Goal: Task Accomplishment & Management: Check status

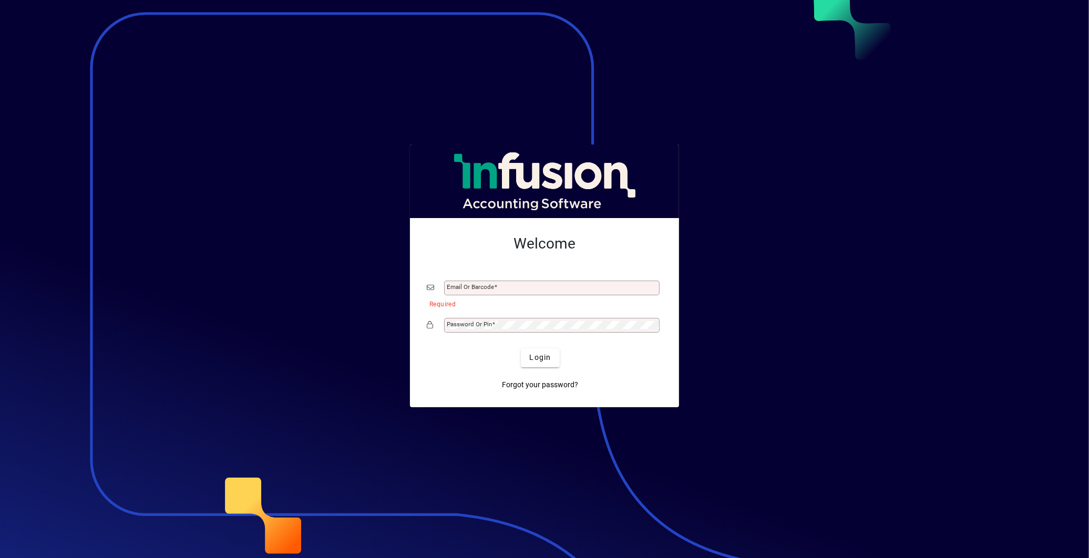
click at [471, 281] on div "Email or Barcode" at bounding box center [552, 288] width 216 height 15
click at [467, 292] on input "Email or Barcode" at bounding box center [553, 288] width 212 height 8
type input "**********"
click at [493, 323] on span at bounding box center [493, 324] width 3 height 7
click at [521, 349] on button "Login" at bounding box center [540, 358] width 38 height 19
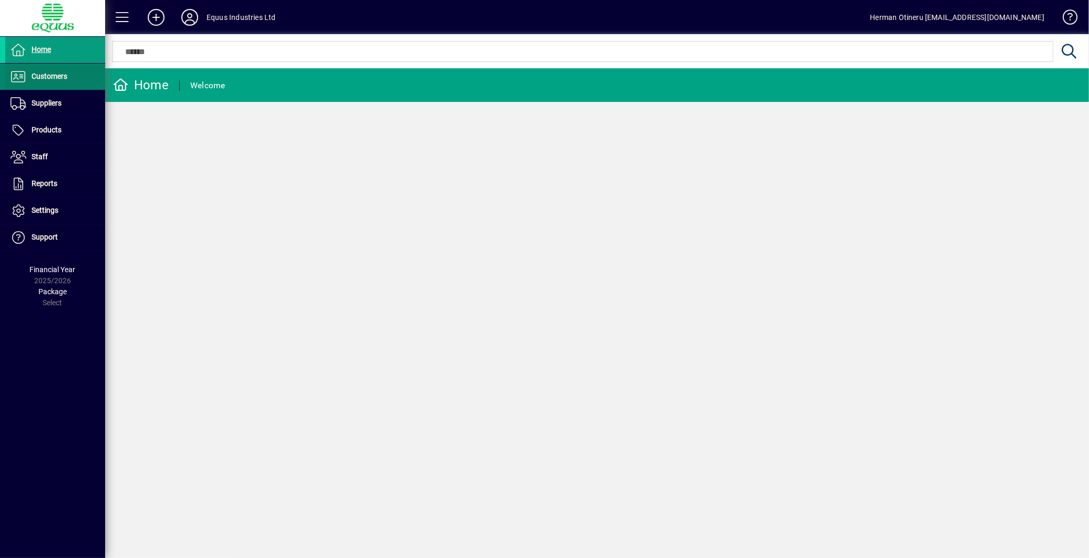
click at [46, 85] on span at bounding box center [55, 76] width 100 height 25
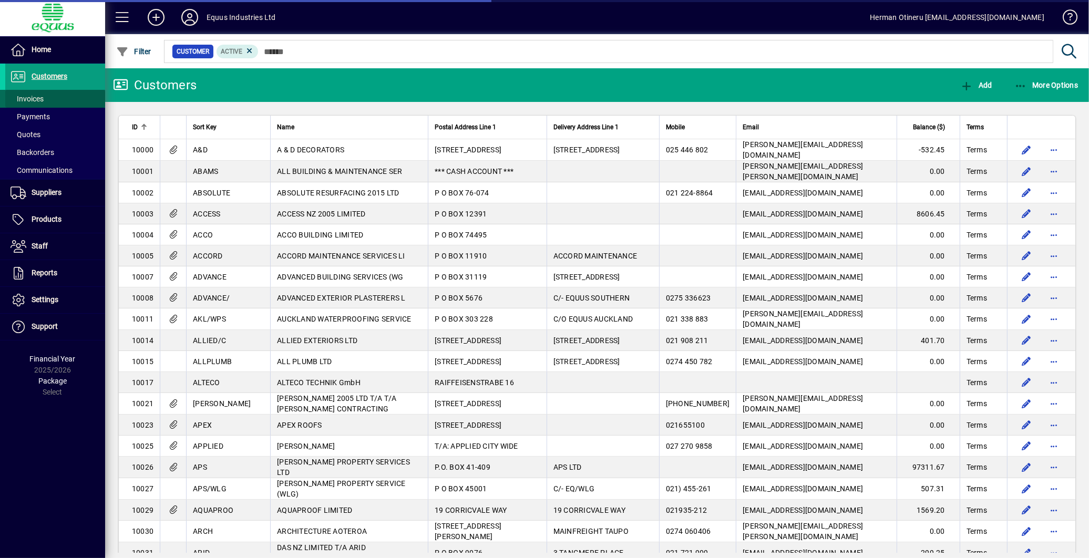
click at [35, 101] on span "Invoices" at bounding box center [27, 99] width 33 height 8
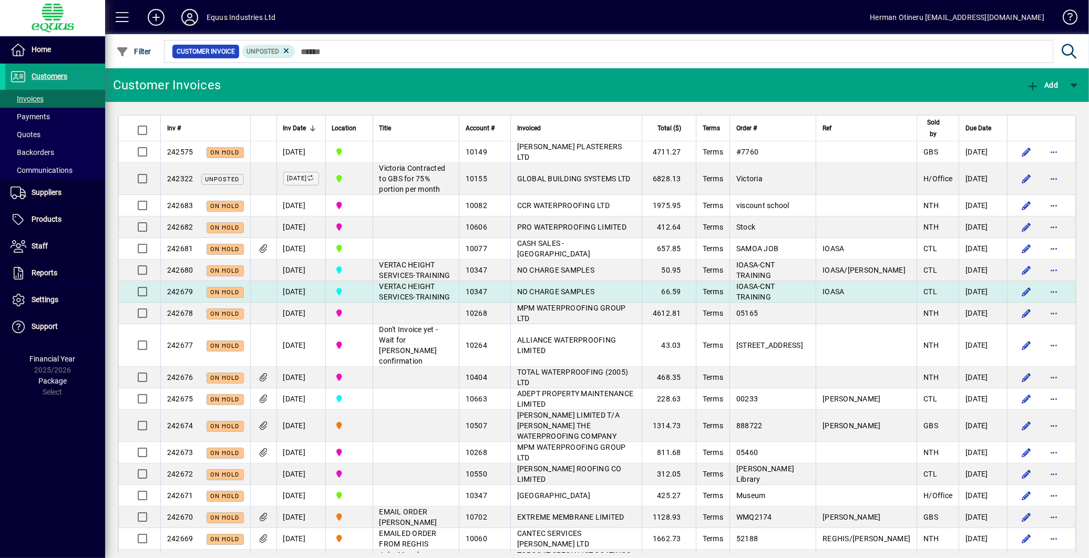
click at [629, 303] on td "NO CHARGE SAMPLES" at bounding box center [576, 292] width 131 height 22
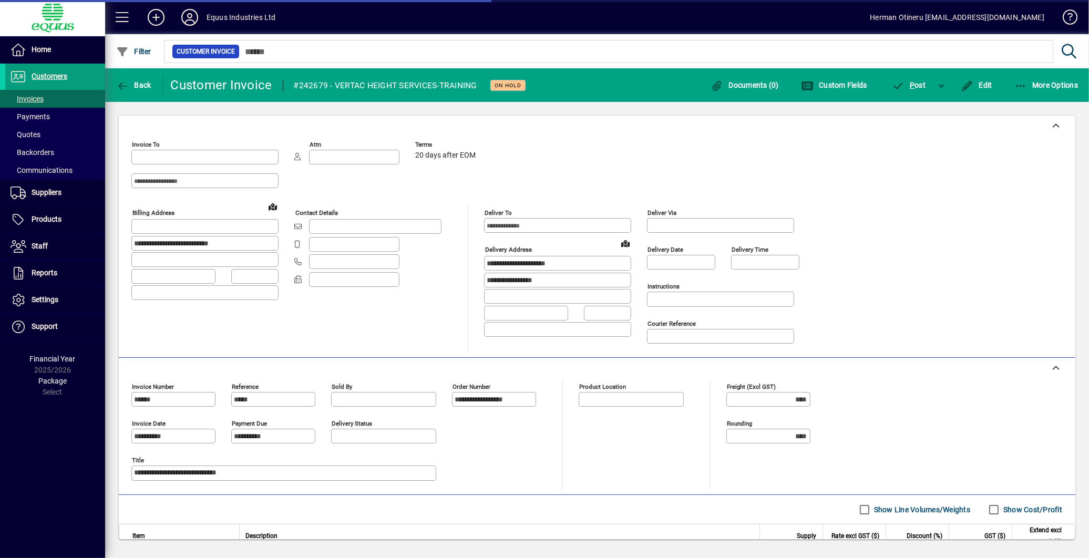
type input "**********"
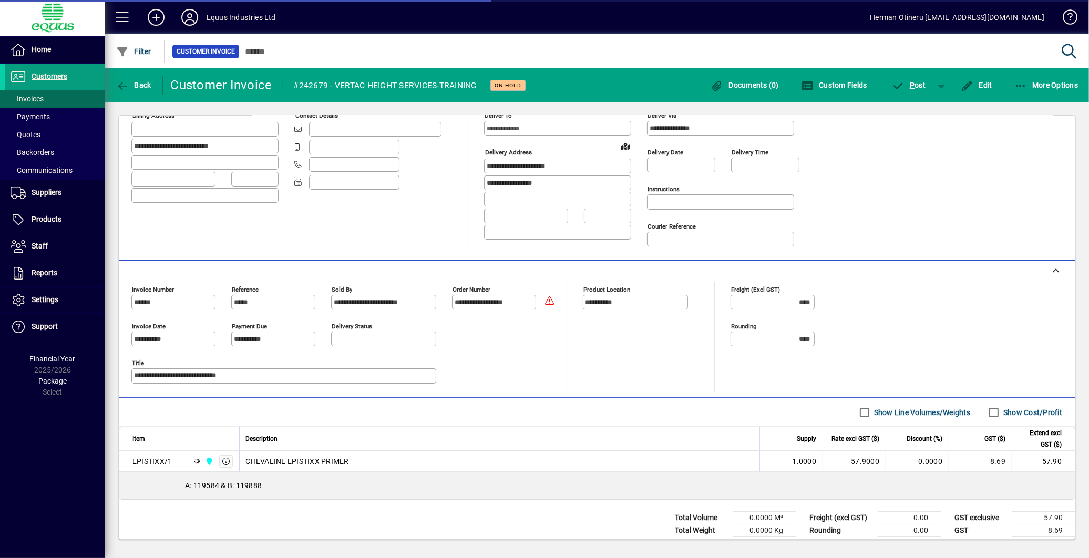
scroll to position [121, 0]
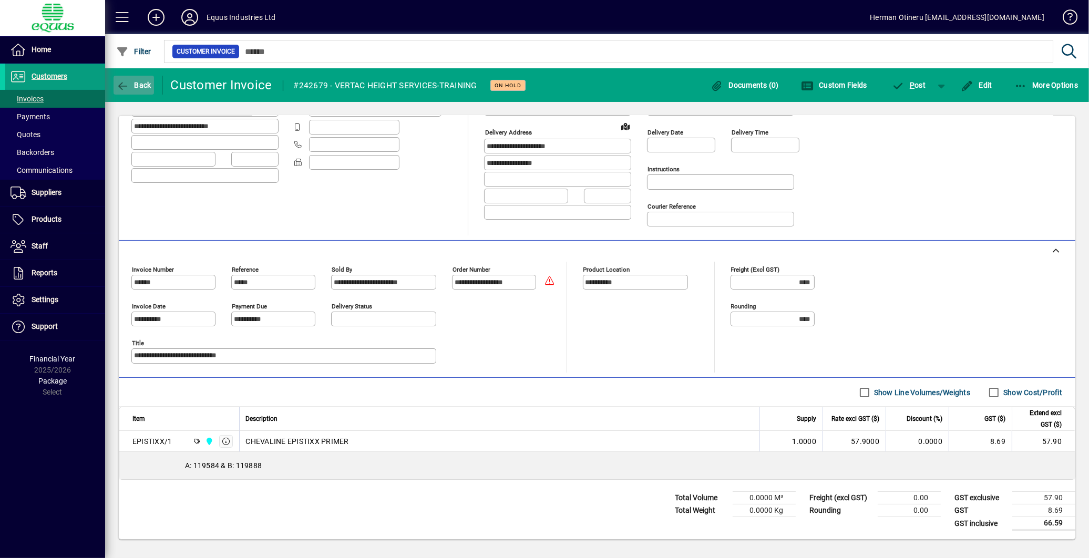
click at [138, 81] on span "Back" at bounding box center [133, 85] width 35 height 8
